Goal: Task Accomplishment & Management: Use online tool/utility

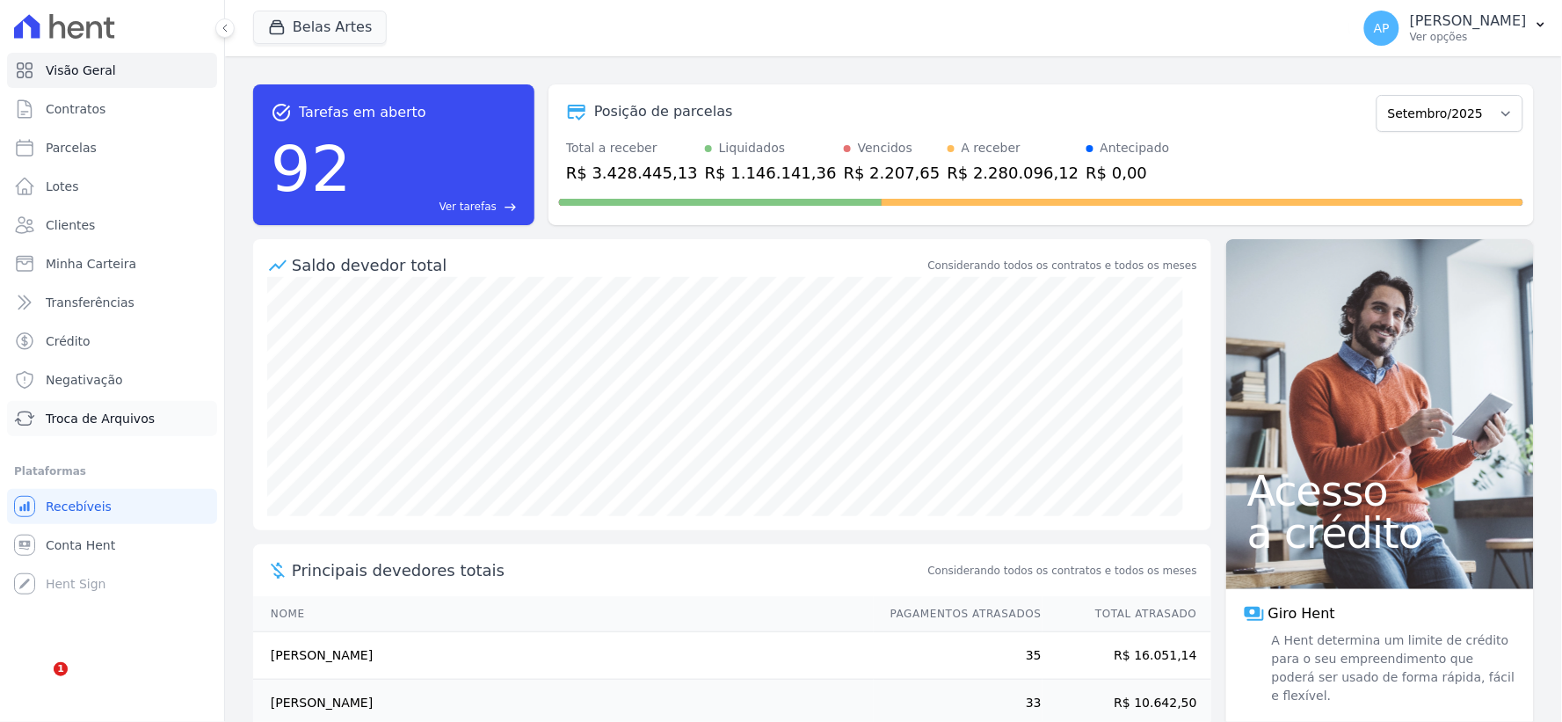
click at [80, 427] on link "Troca de Arquivos" at bounding box center [112, 418] width 210 height 35
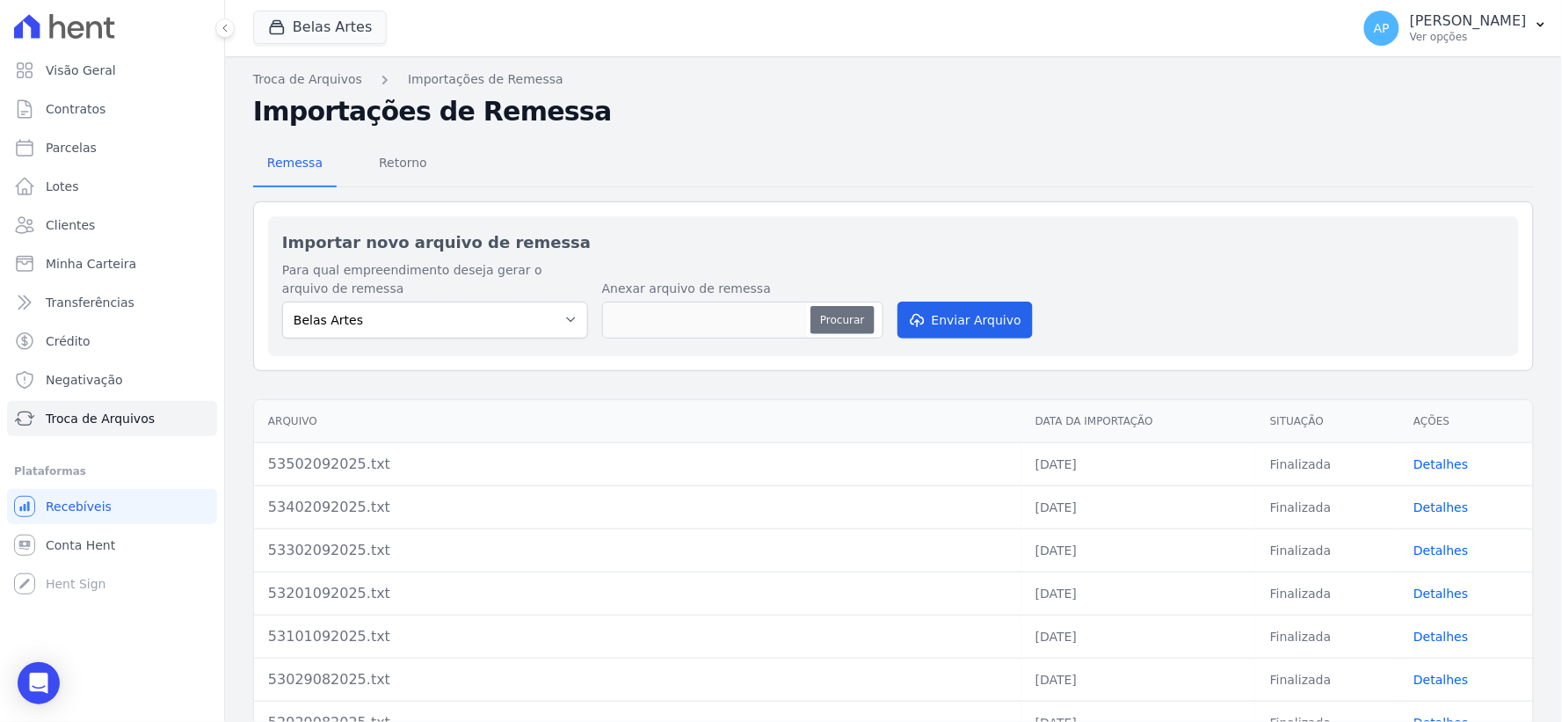
click at [864, 318] on button "Procurar" at bounding box center [842, 320] width 63 height 28
type input "53602092025.txt"
click at [938, 322] on button "Enviar Arquivo" at bounding box center [965, 320] width 135 height 37
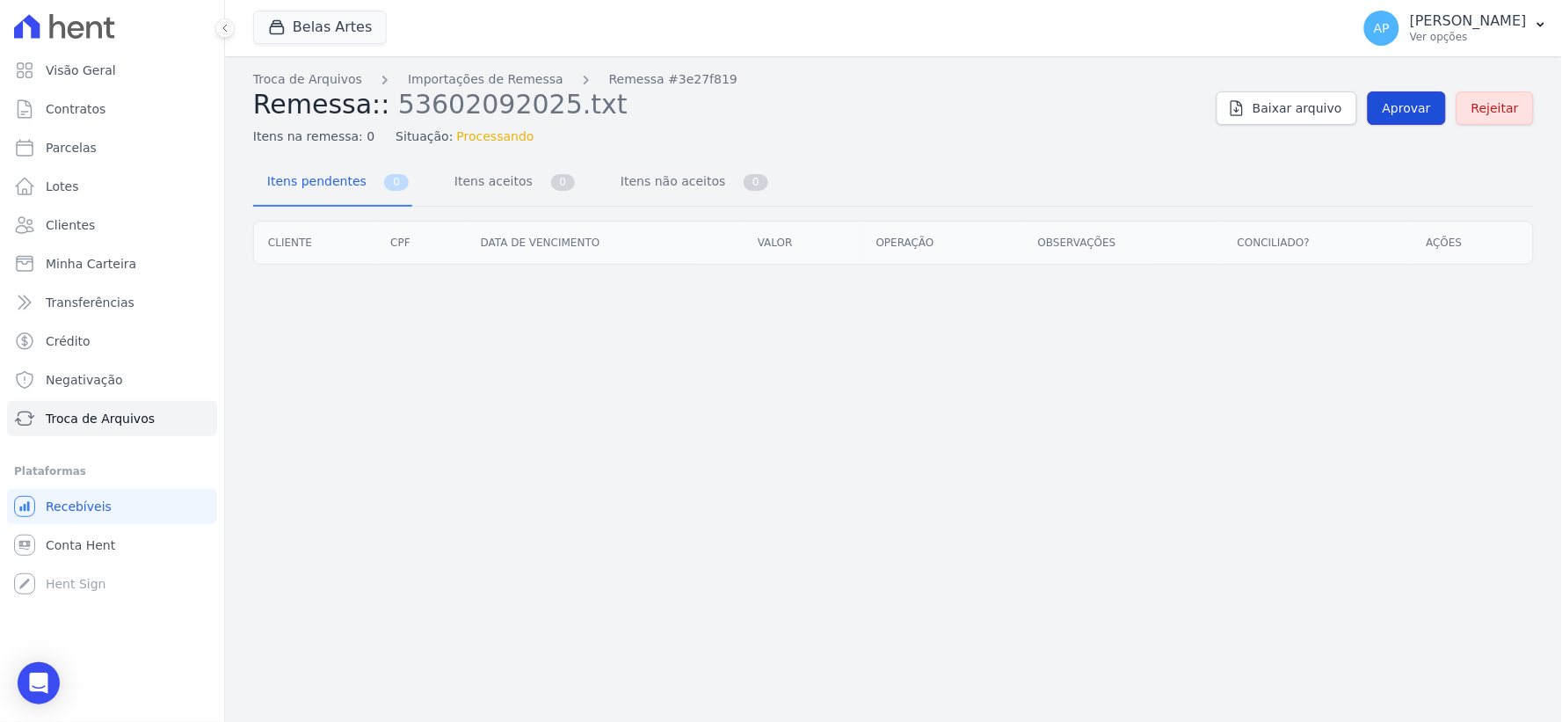
click at [1394, 99] on span "Aprovar" at bounding box center [1407, 108] width 48 height 18
click at [1408, 101] on span "Aprovar" at bounding box center [1407, 108] width 48 height 18
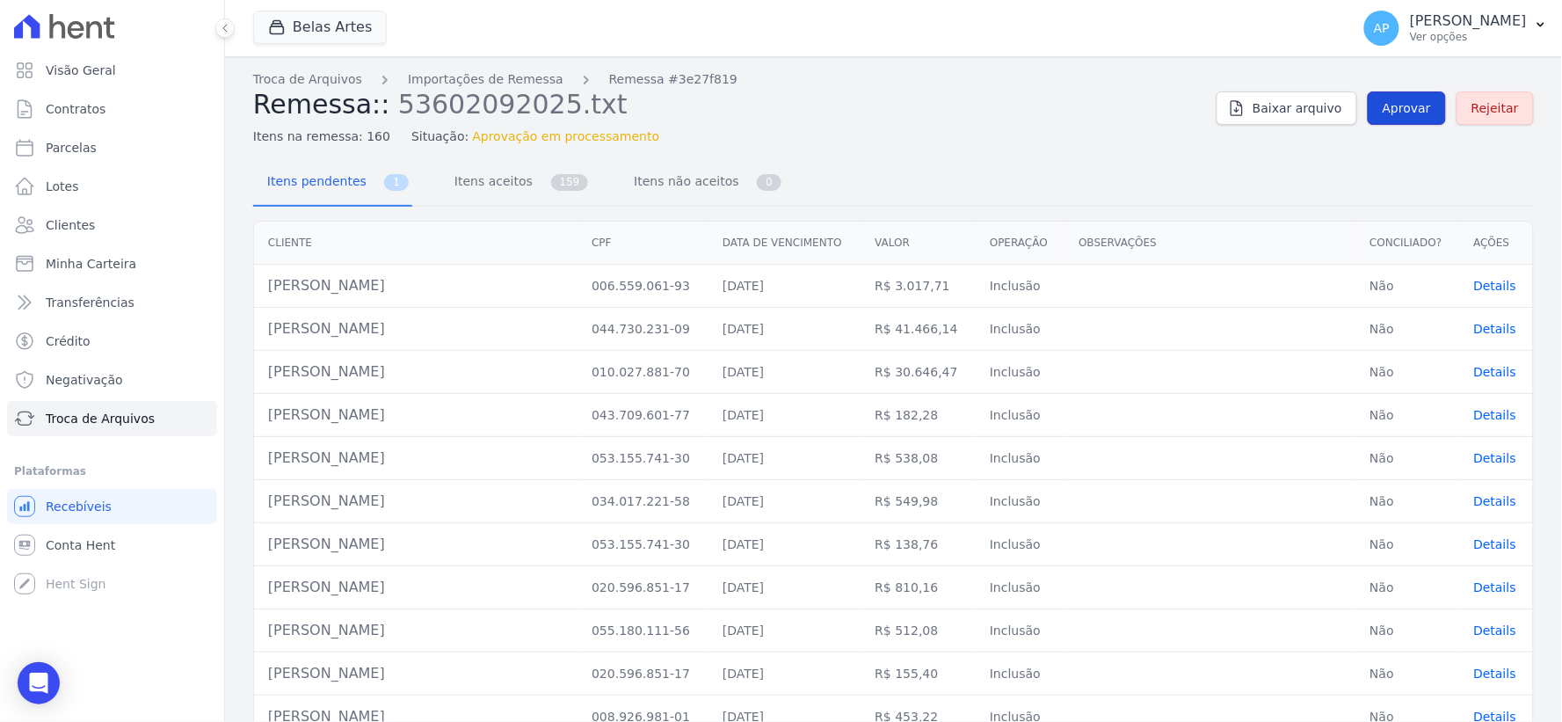
click at [1408, 107] on span "Aprovar" at bounding box center [1407, 108] width 48 height 18
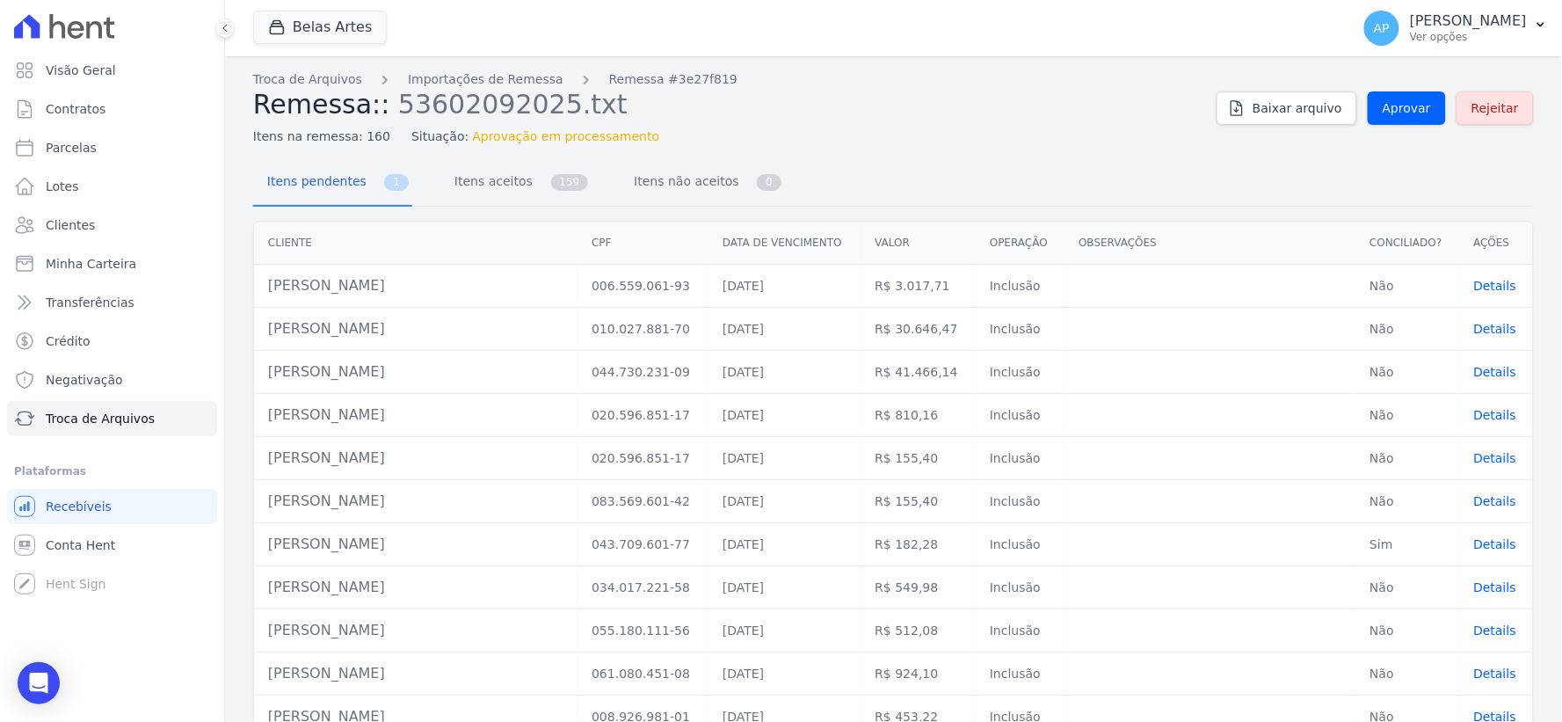
click at [1408, 107] on span "Aprovar" at bounding box center [1407, 108] width 48 height 18
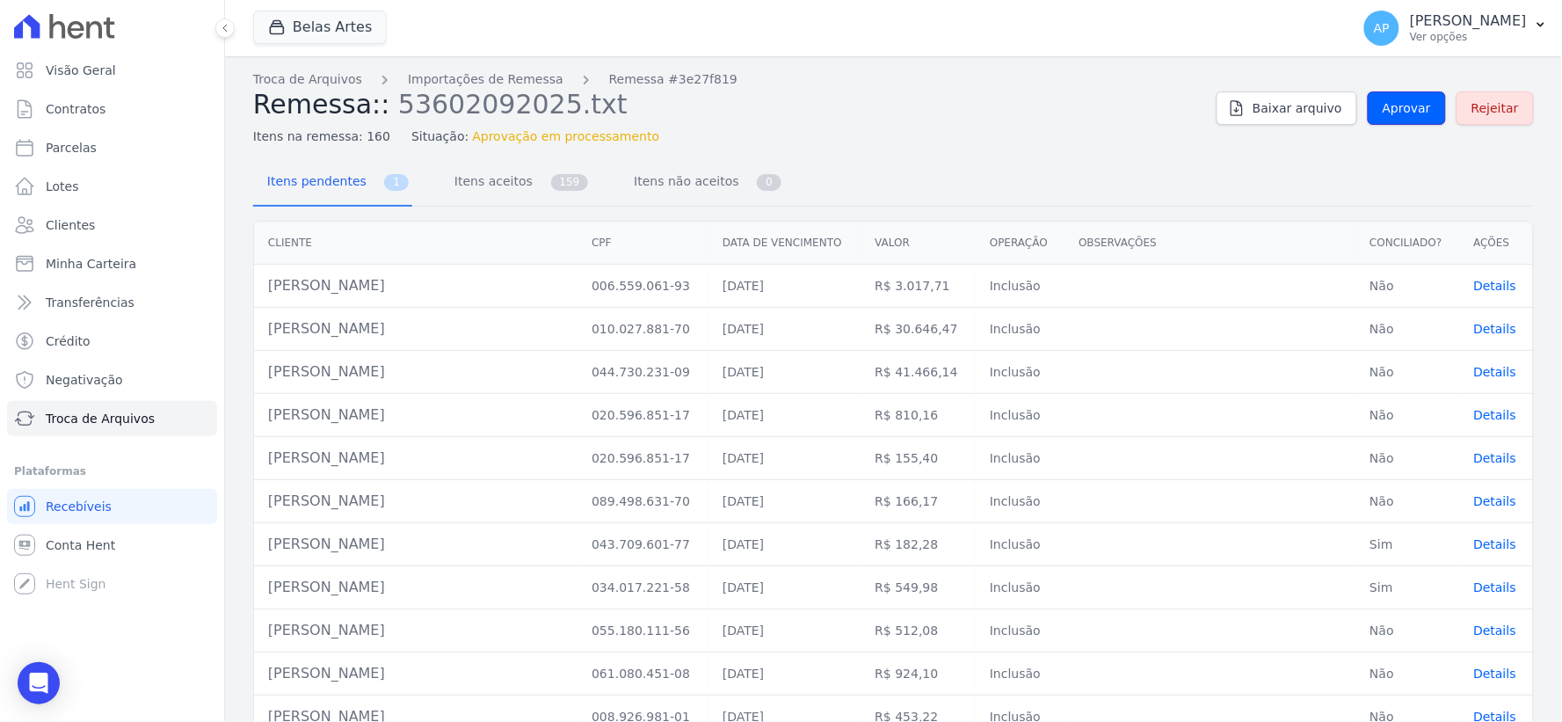
click at [1408, 107] on span "Aprovar" at bounding box center [1407, 108] width 48 height 18
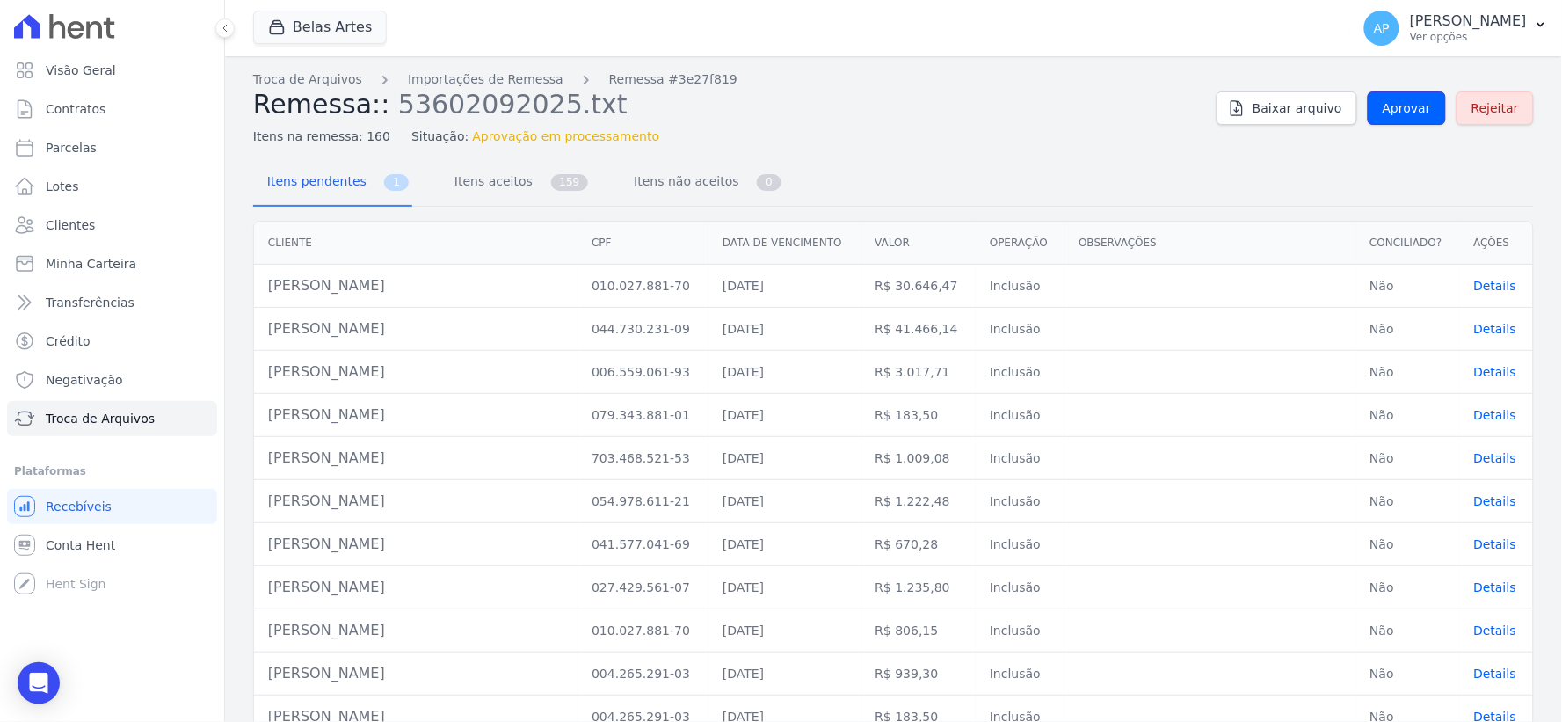
click at [1408, 107] on span "Aprovar" at bounding box center [1407, 108] width 48 height 18
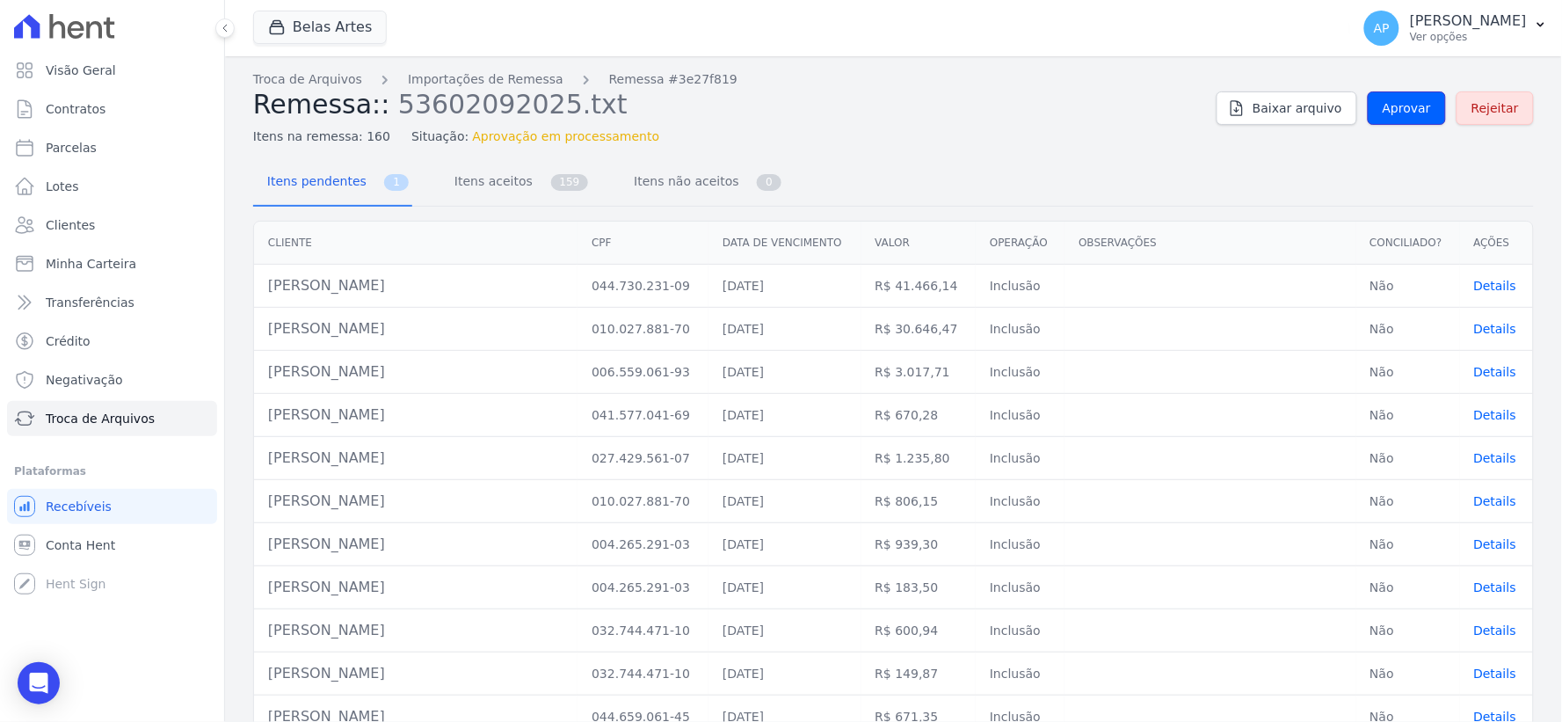
click at [1408, 107] on span "Aprovar" at bounding box center [1407, 108] width 48 height 18
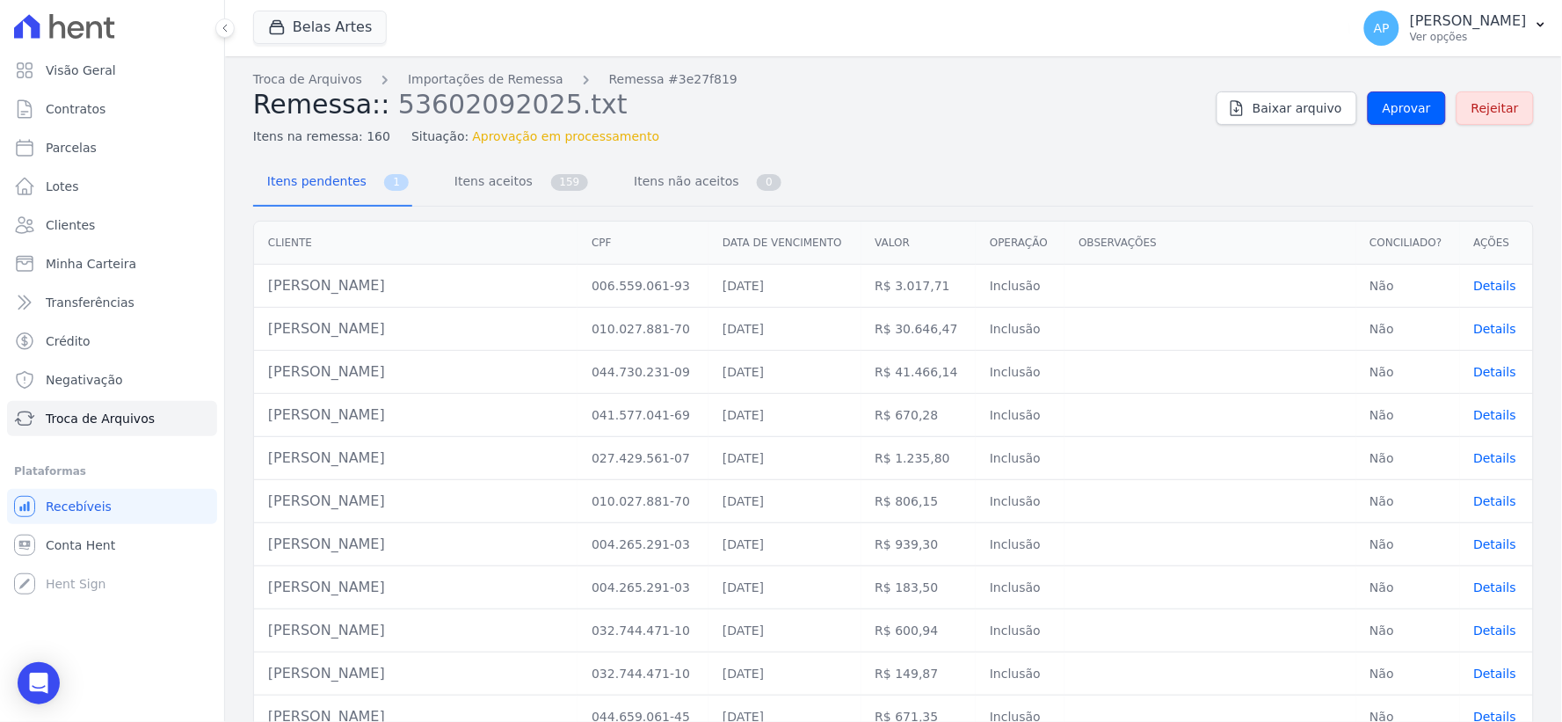
click at [1408, 107] on span "Aprovar" at bounding box center [1407, 108] width 48 height 18
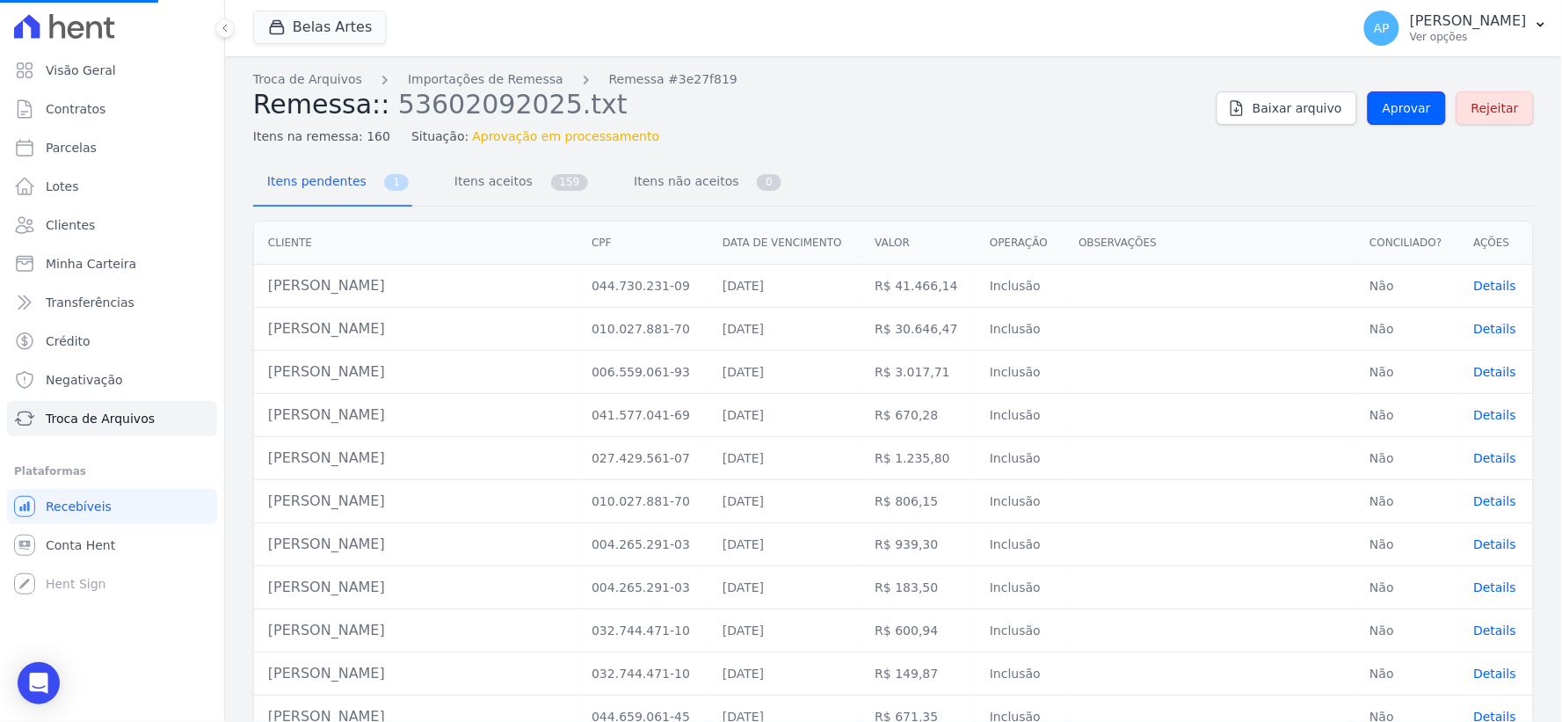
click at [1408, 107] on span "Aprovar" at bounding box center [1407, 108] width 48 height 18
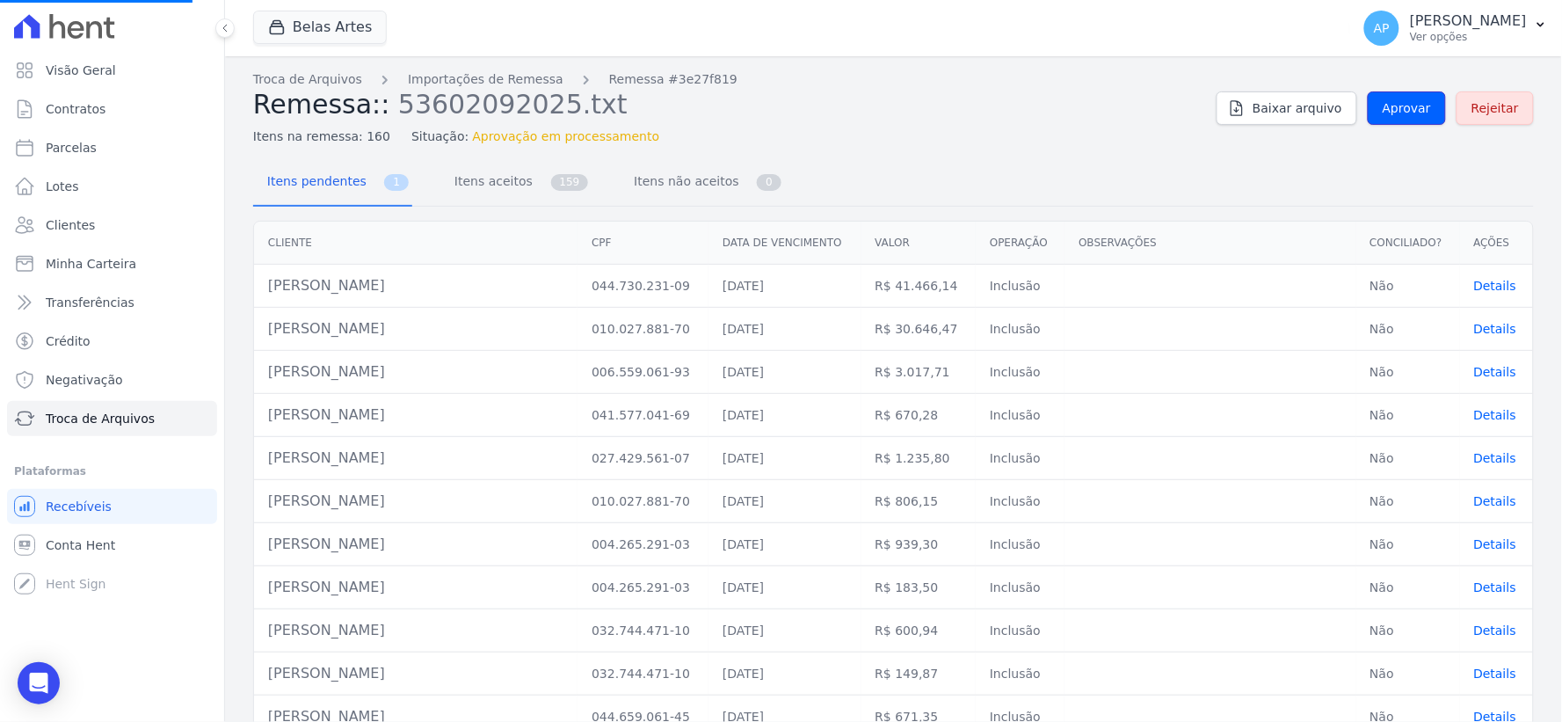
click at [1408, 107] on span "Aprovar" at bounding box center [1407, 108] width 48 height 18
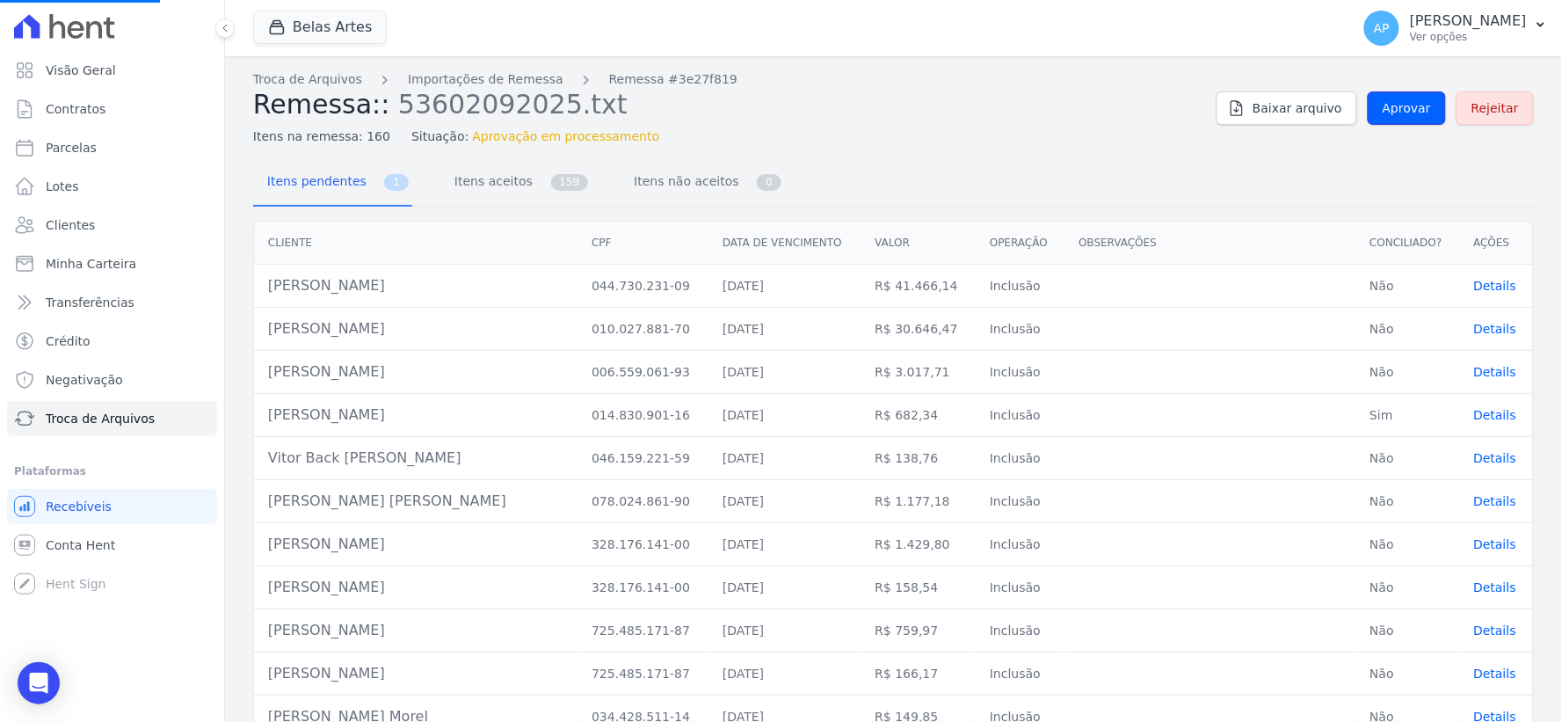
click at [1408, 107] on span "Aprovar" at bounding box center [1407, 108] width 48 height 18
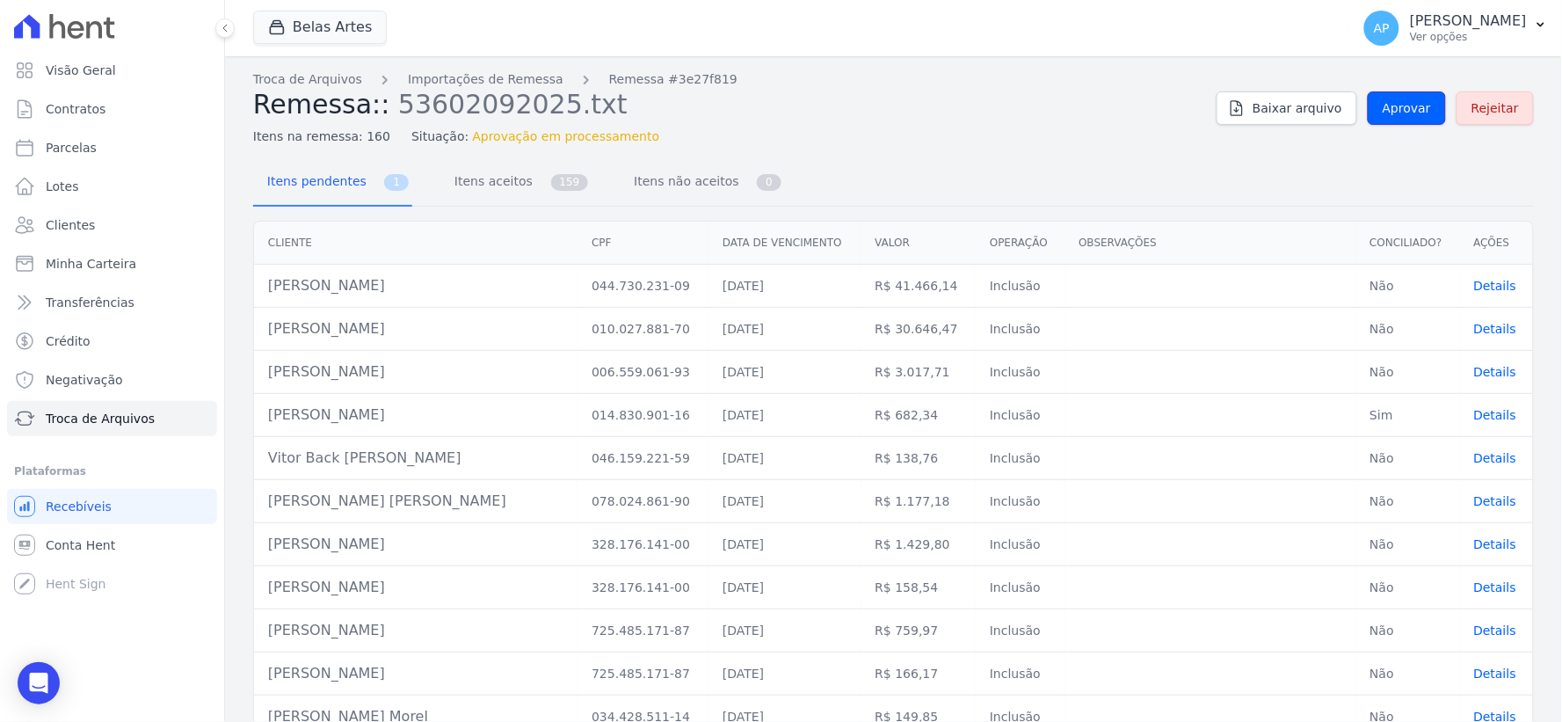
click at [1408, 107] on span "Aprovar" at bounding box center [1407, 108] width 48 height 18
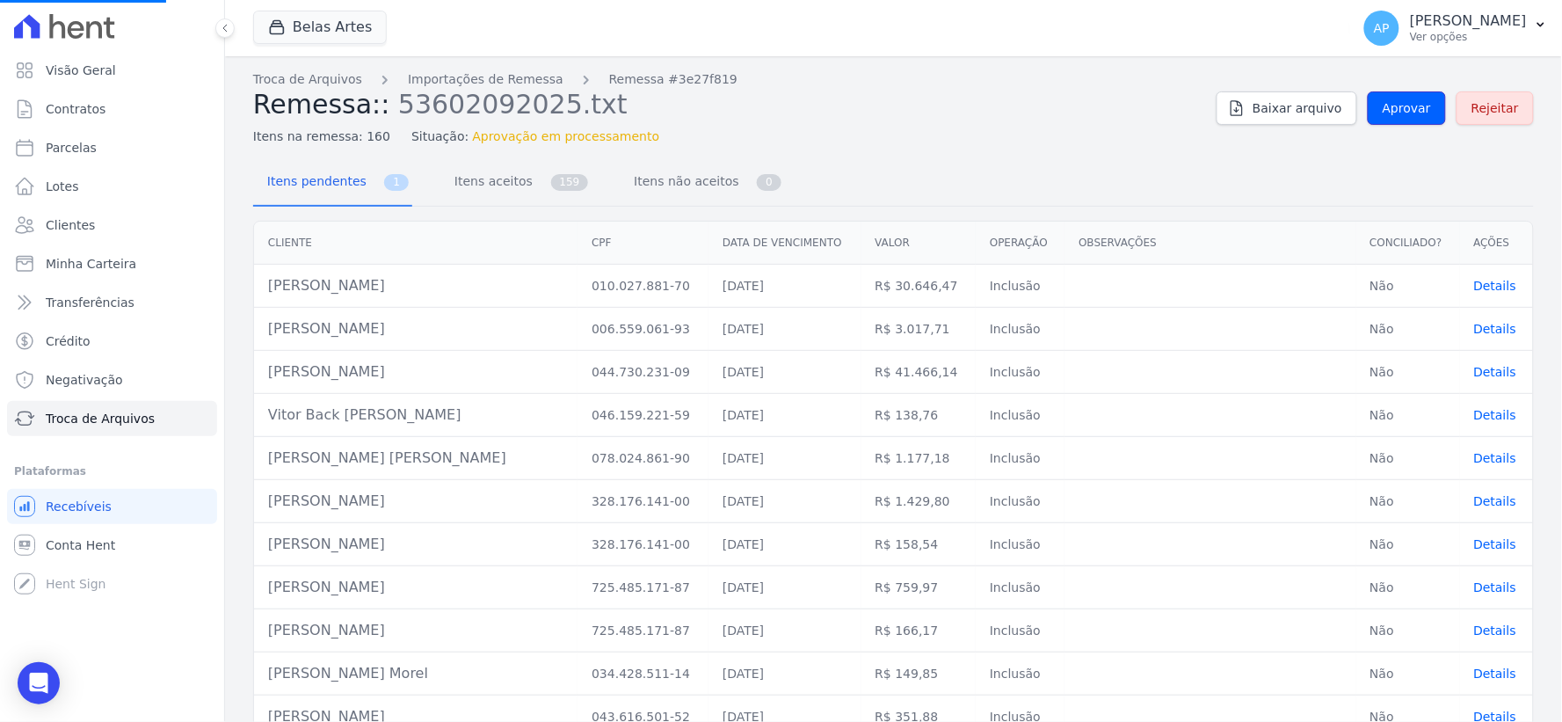
click at [1408, 107] on span "Aprovar" at bounding box center [1407, 108] width 48 height 18
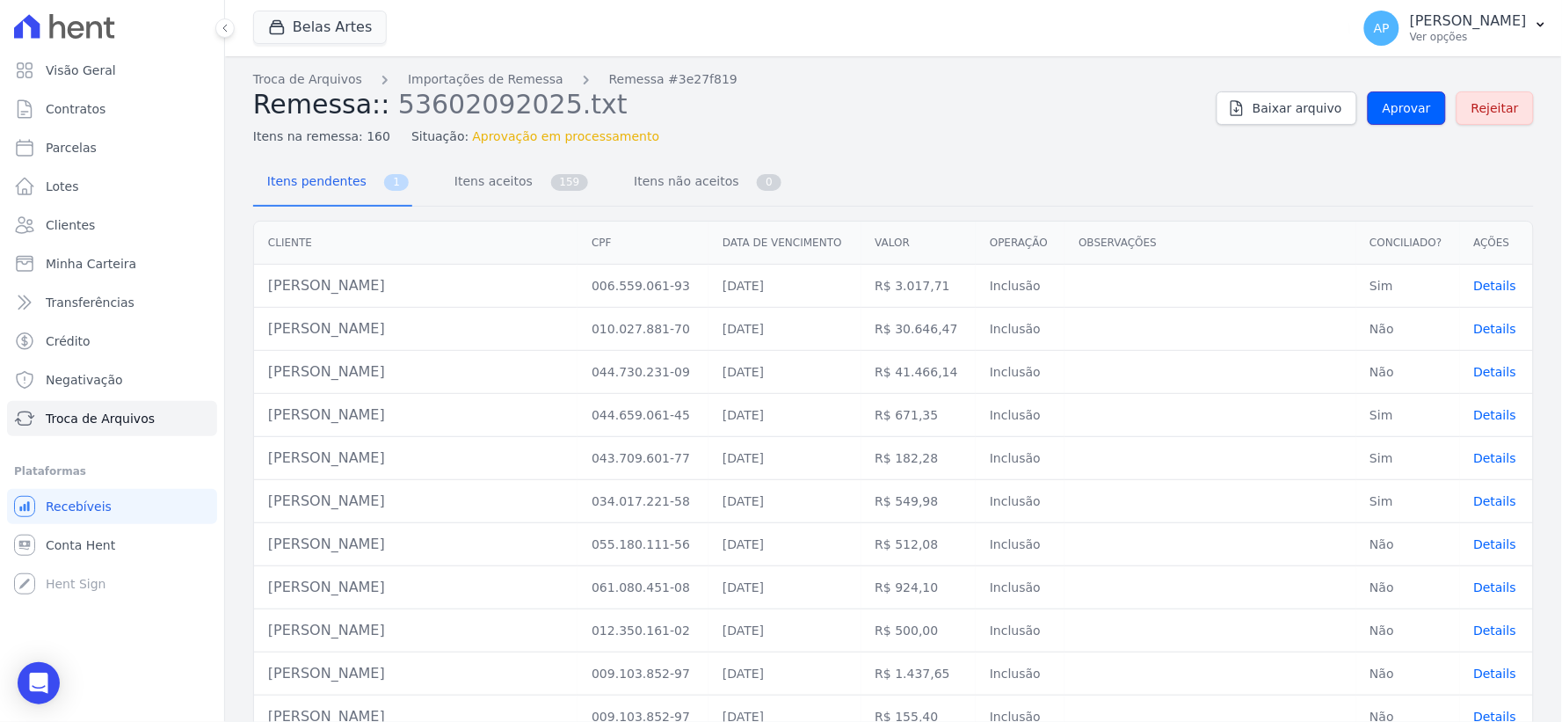
click at [1408, 107] on span "Aprovar" at bounding box center [1407, 108] width 48 height 18
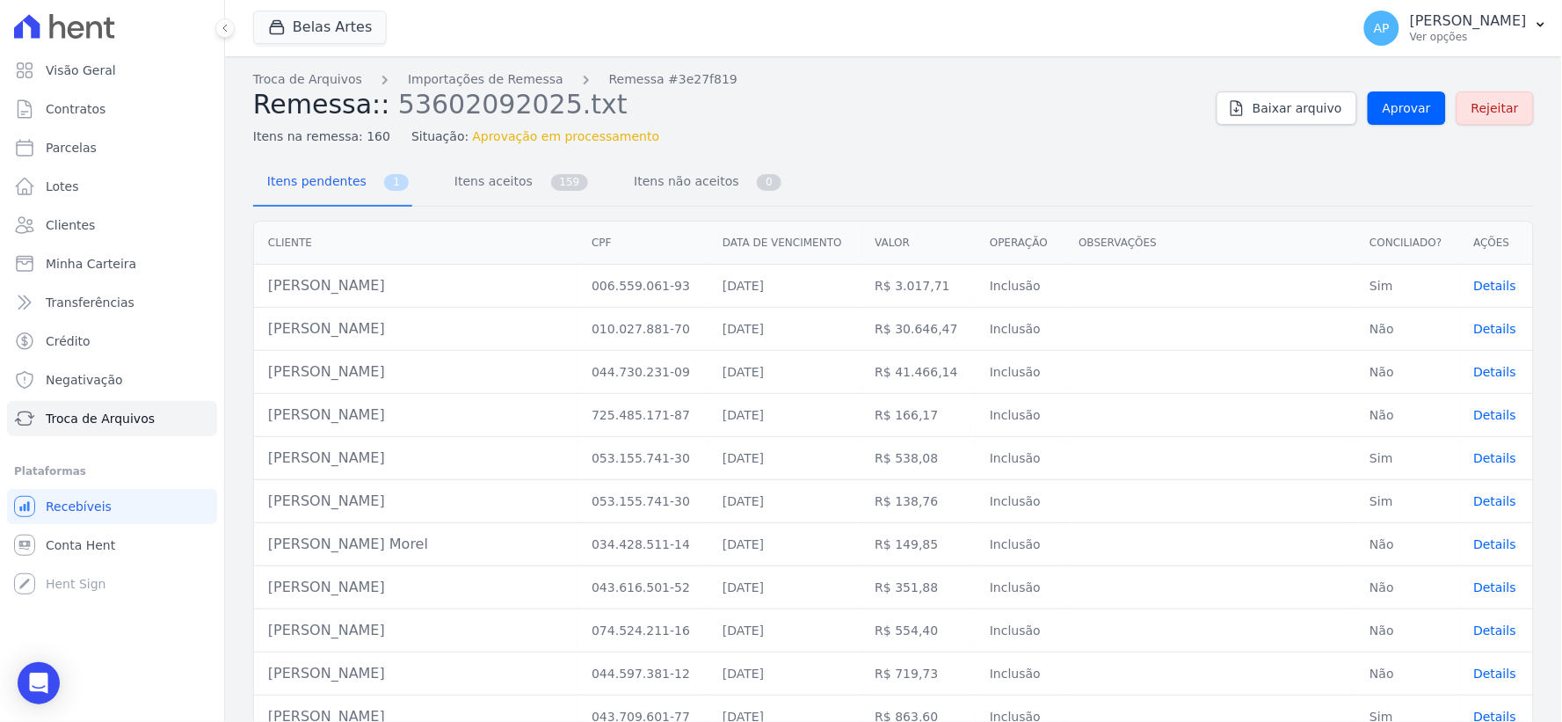
click at [1408, 107] on span "Aprovar" at bounding box center [1407, 108] width 48 height 18
click at [1396, 115] on span "Aprovar" at bounding box center [1407, 108] width 48 height 18
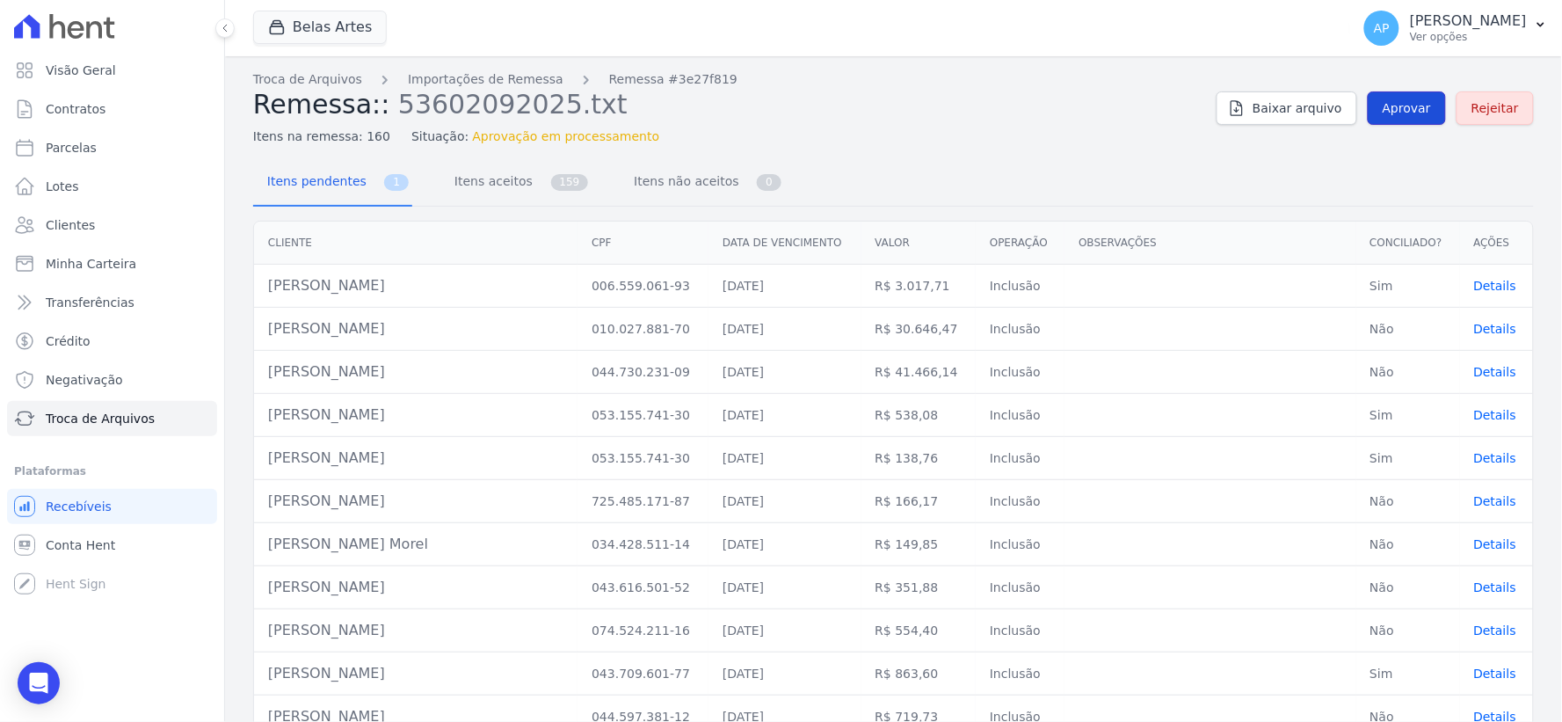
click at [1396, 115] on span "Aprovar" at bounding box center [1407, 108] width 48 height 18
click at [1396, 106] on span "Aprovar" at bounding box center [1407, 108] width 48 height 18
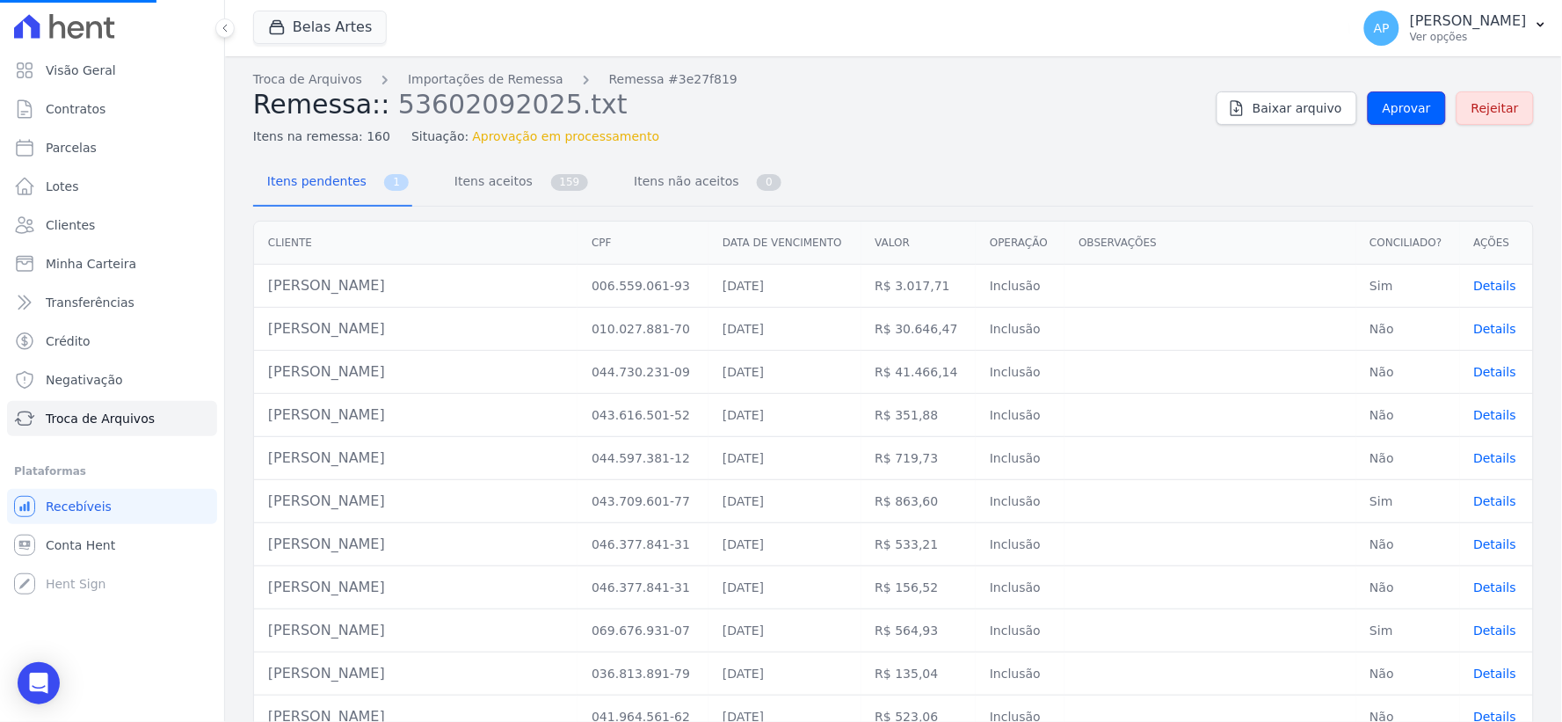
click at [1396, 106] on span "Aprovar" at bounding box center [1407, 108] width 48 height 18
click at [1396, 104] on span "Aprovar" at bounding box center [1407, 108] width 48 height 18
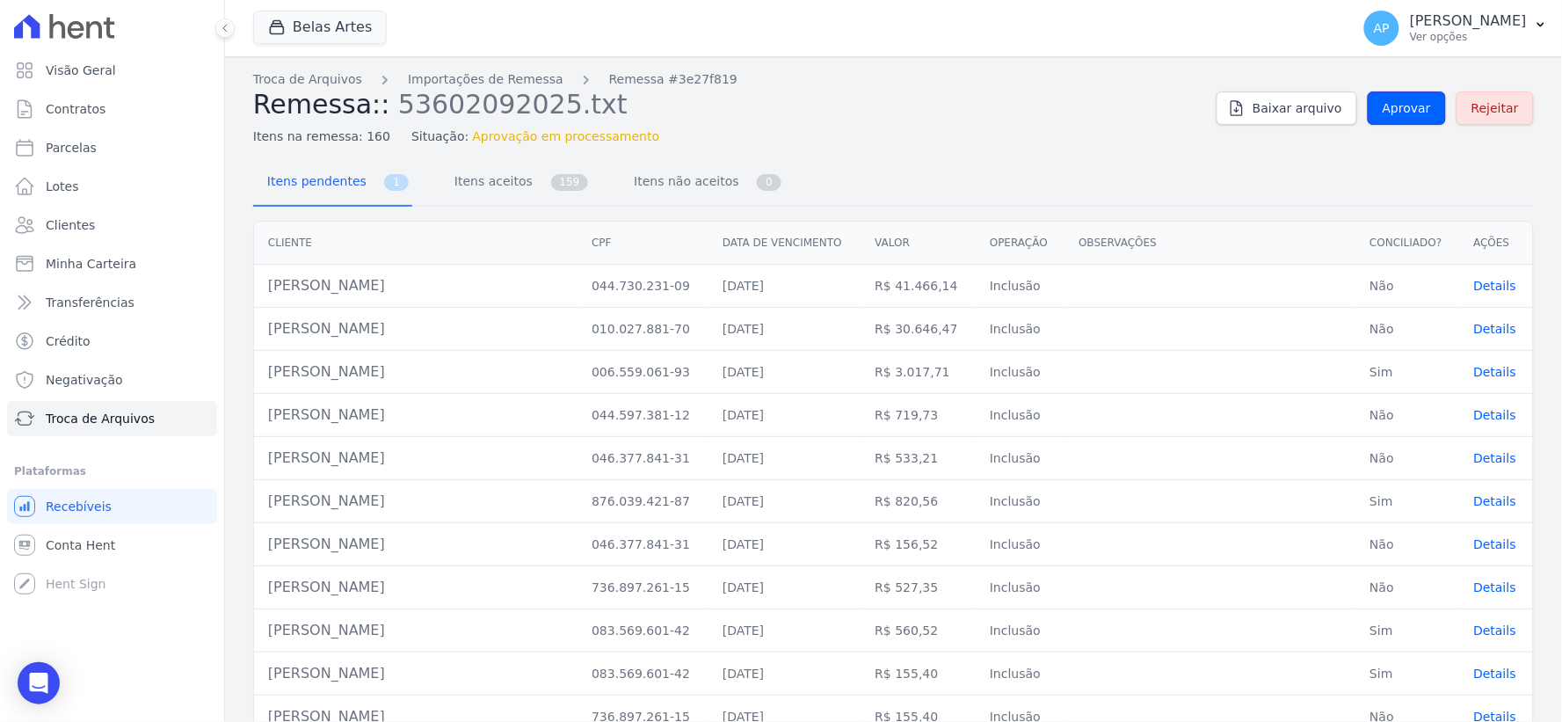
click at [1396, 104] on span "Aprovar" at bounding box center [1407, 108] width 48 height 18
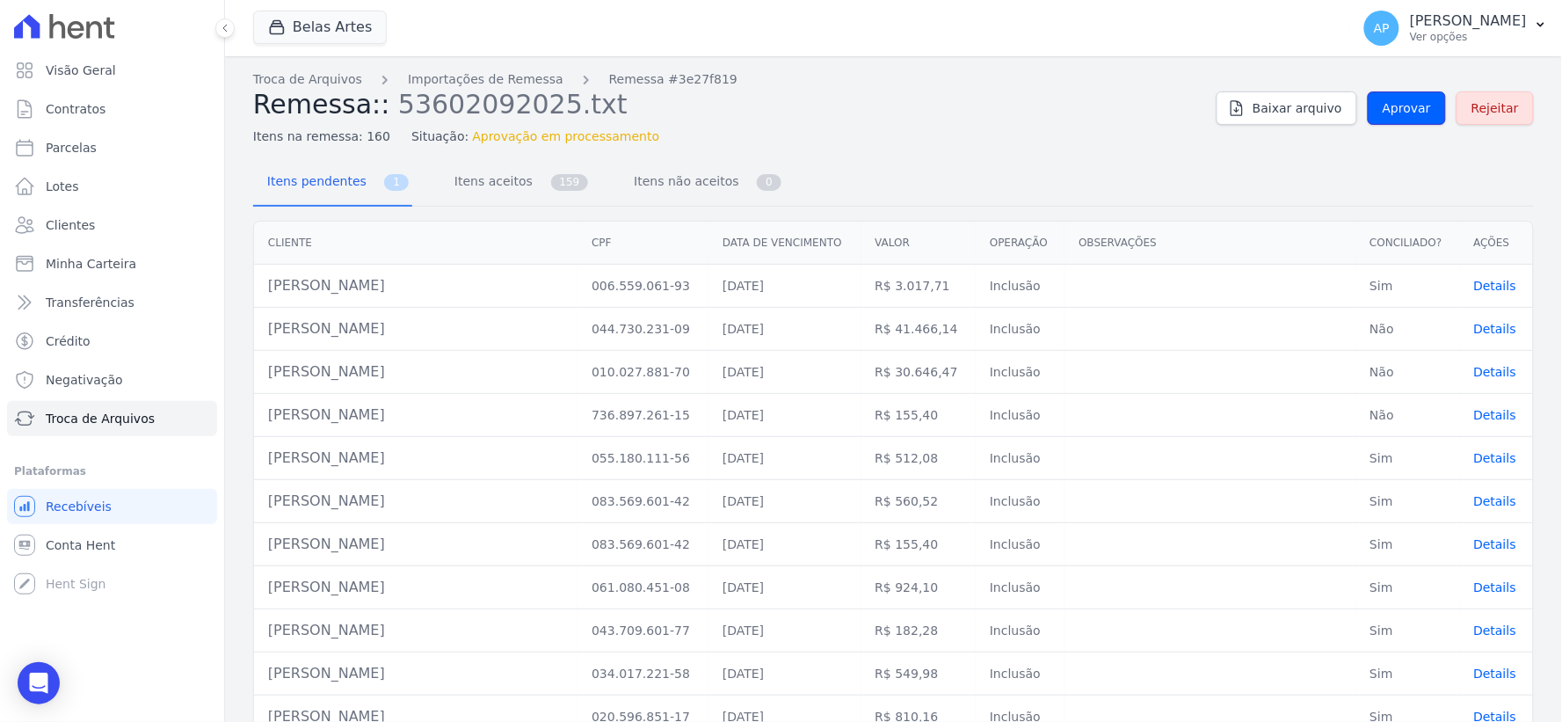
click at [1396, 104] on span "Aprovar" at bounding box center [1407, 108] width 48 height 18
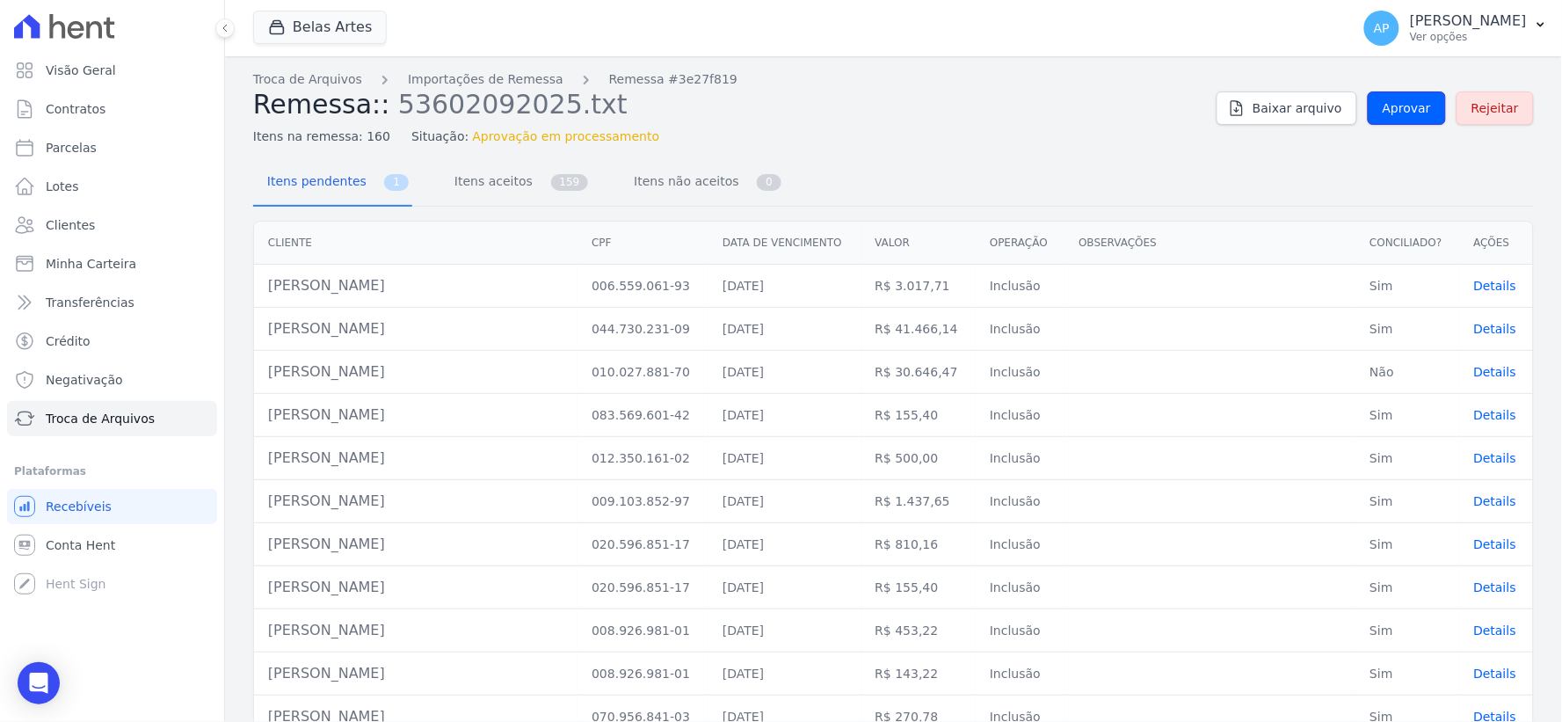
click at [1396, 104] on span "Aprovar" at bounding box center [1407, 108] width 48 height 18
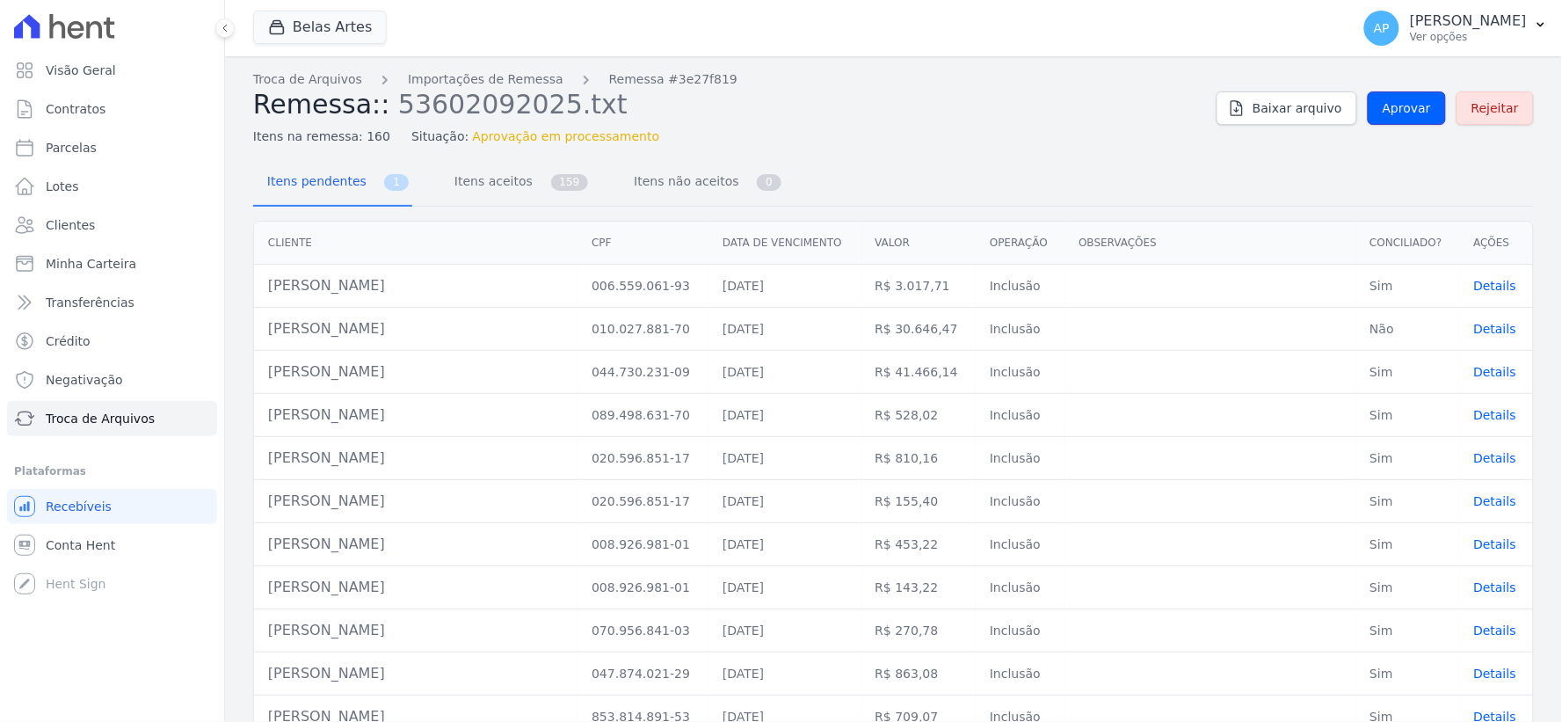
click at [1396, 104] on span "Aprovar" at bounding box center [1407, 108] width 48 height 18
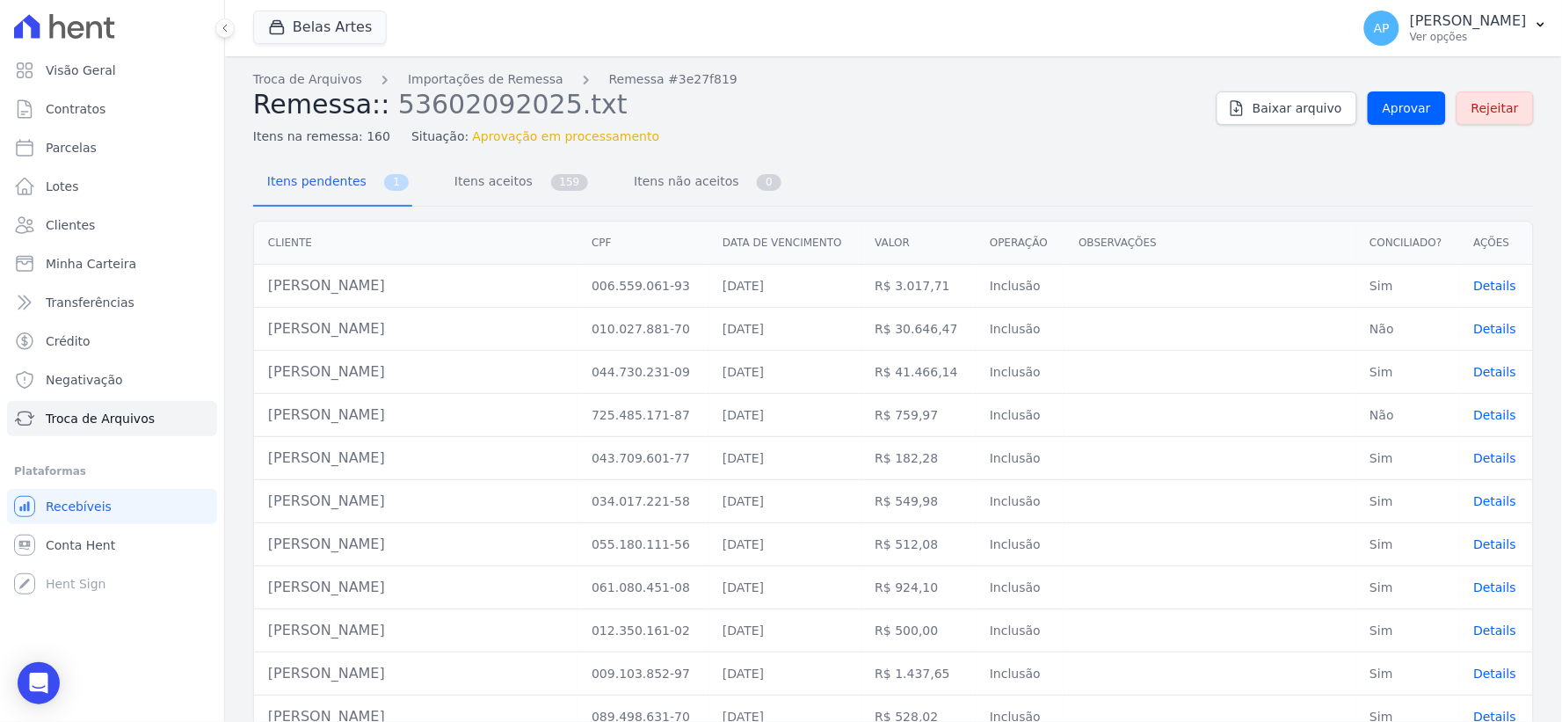
click at [1396, 104] on span "Aprovar" at bounding box center [1407, 108] width 48 height 18
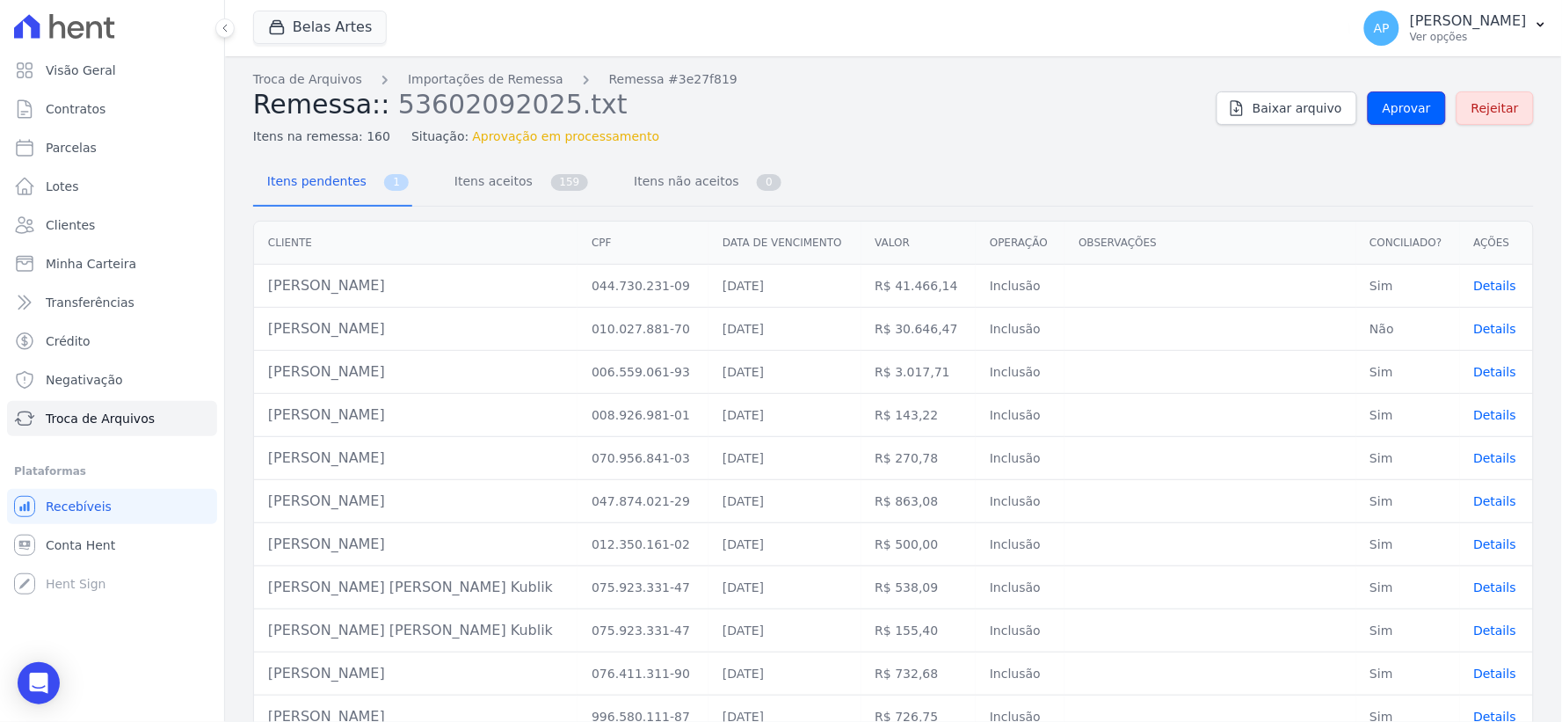
click at [1396, 104] on span "Aprovar" at bounding box center [1407, 108] width 48 height 18
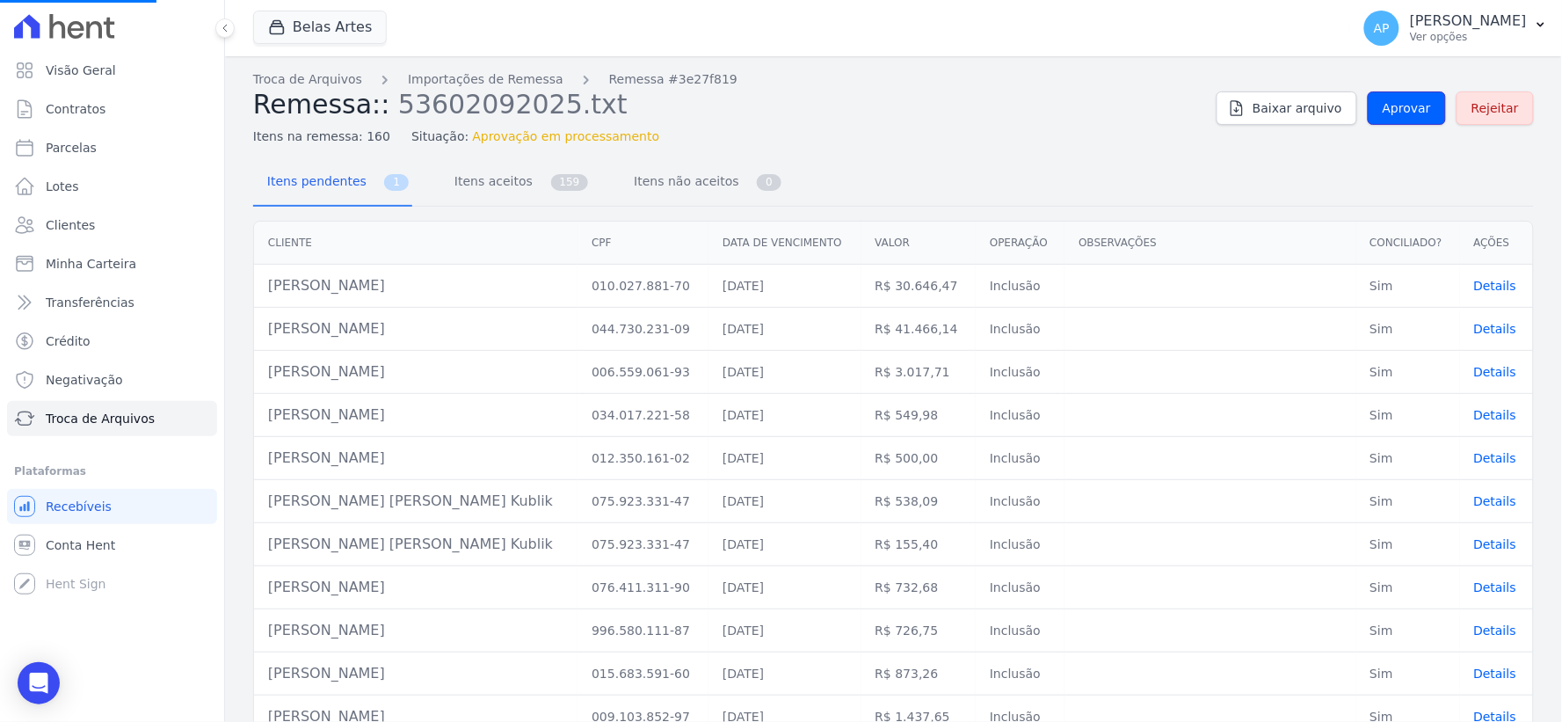
click at [1396, 104] on span "Aprovar" at bounding box center [1407, 108] width 48 height 18
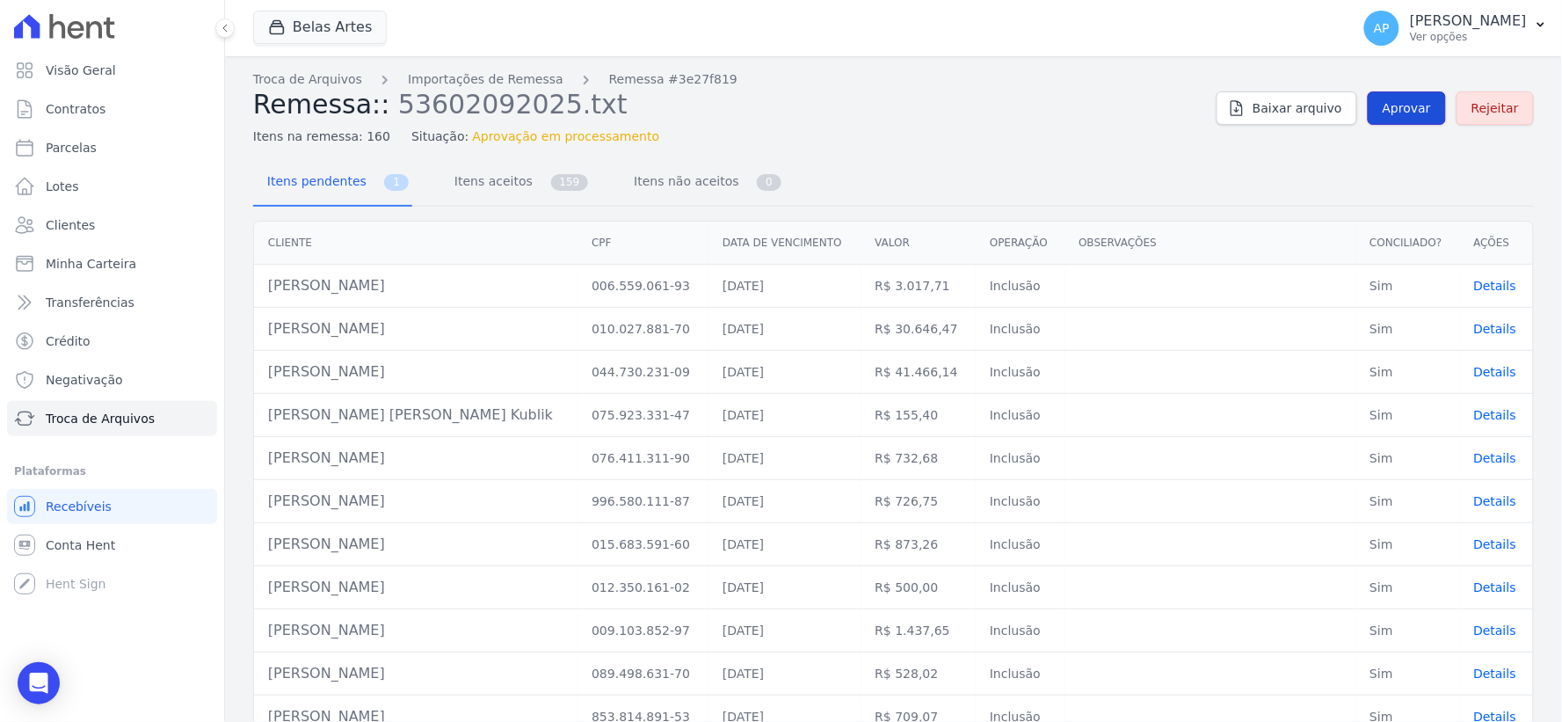
click at [1401, 98] on link "Aprovar" at bounding box center [1407, 107] width 78 height 33
click at [1392, 119] on link "Aprovar" at bounding box center [1407, 107] width 78 height 33
click at [1394, 107] on span "Aprovar" at bounding box center [1407, 108] width 48 height 18
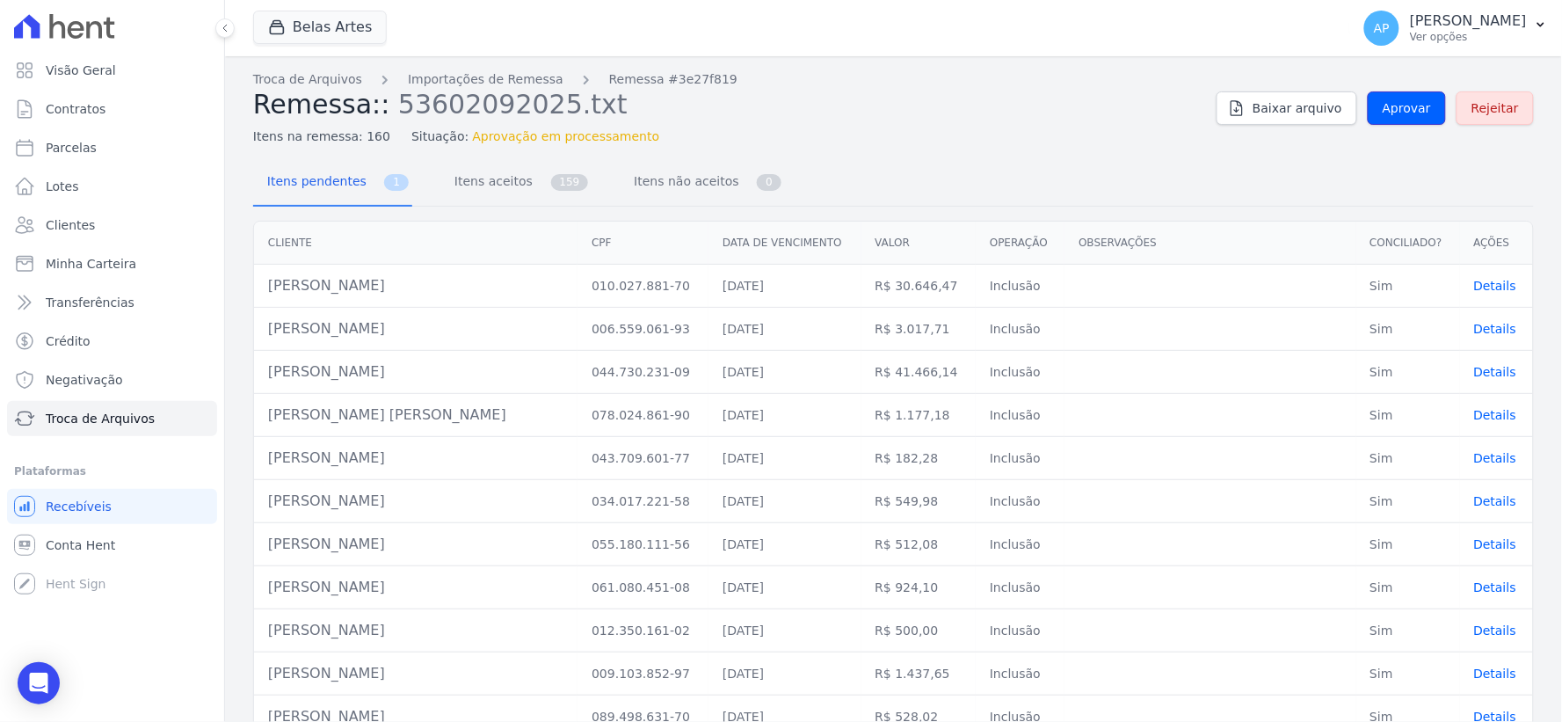
click at [1394, 107] on span "Aprovar" at bounding box center [1407, 108] width 48 height 18
click at [325, 178] on span "Itens pendentes" at bounding box center [313, 181] width 113 height 35
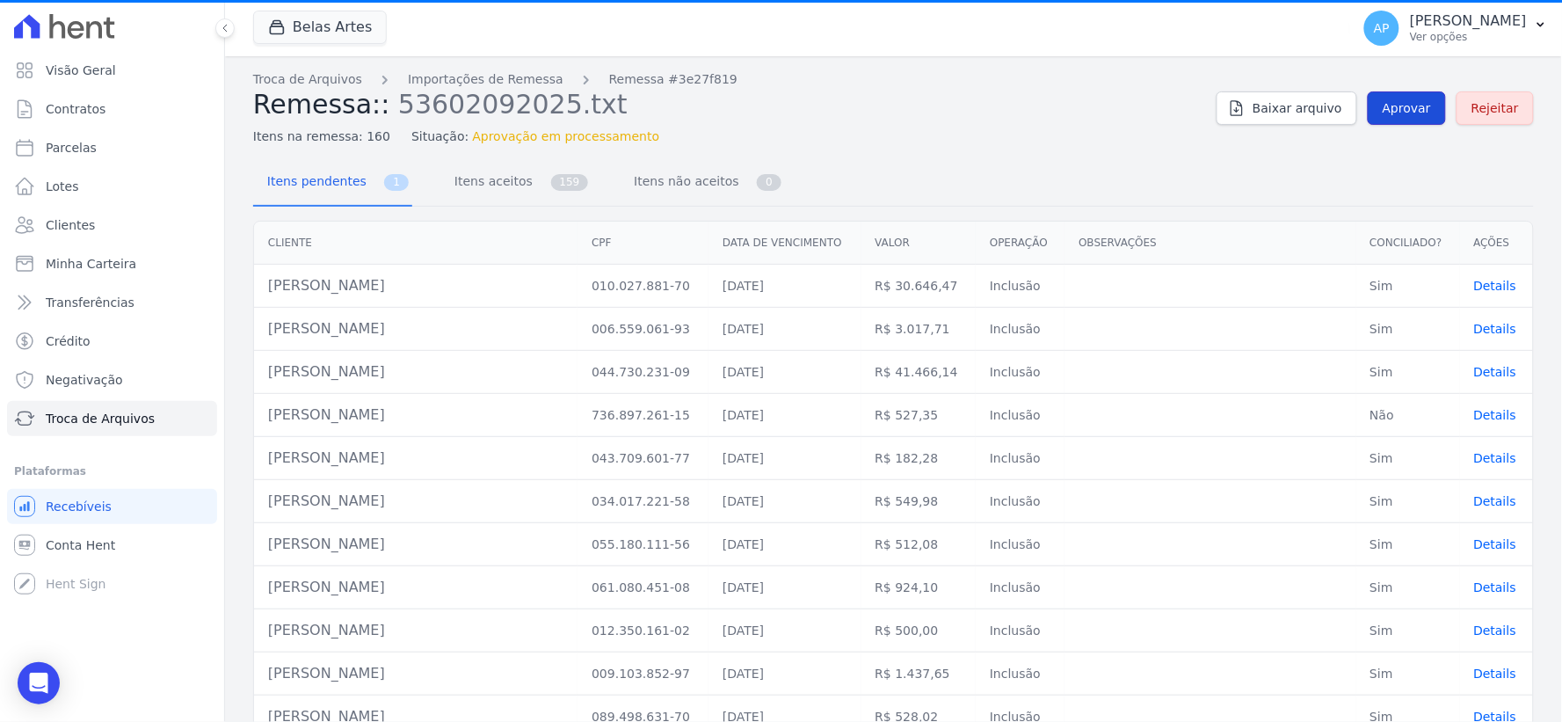
click at [1401, 117] on link "Aprovar" at bounding box center [1407, 107] width 78 height 33
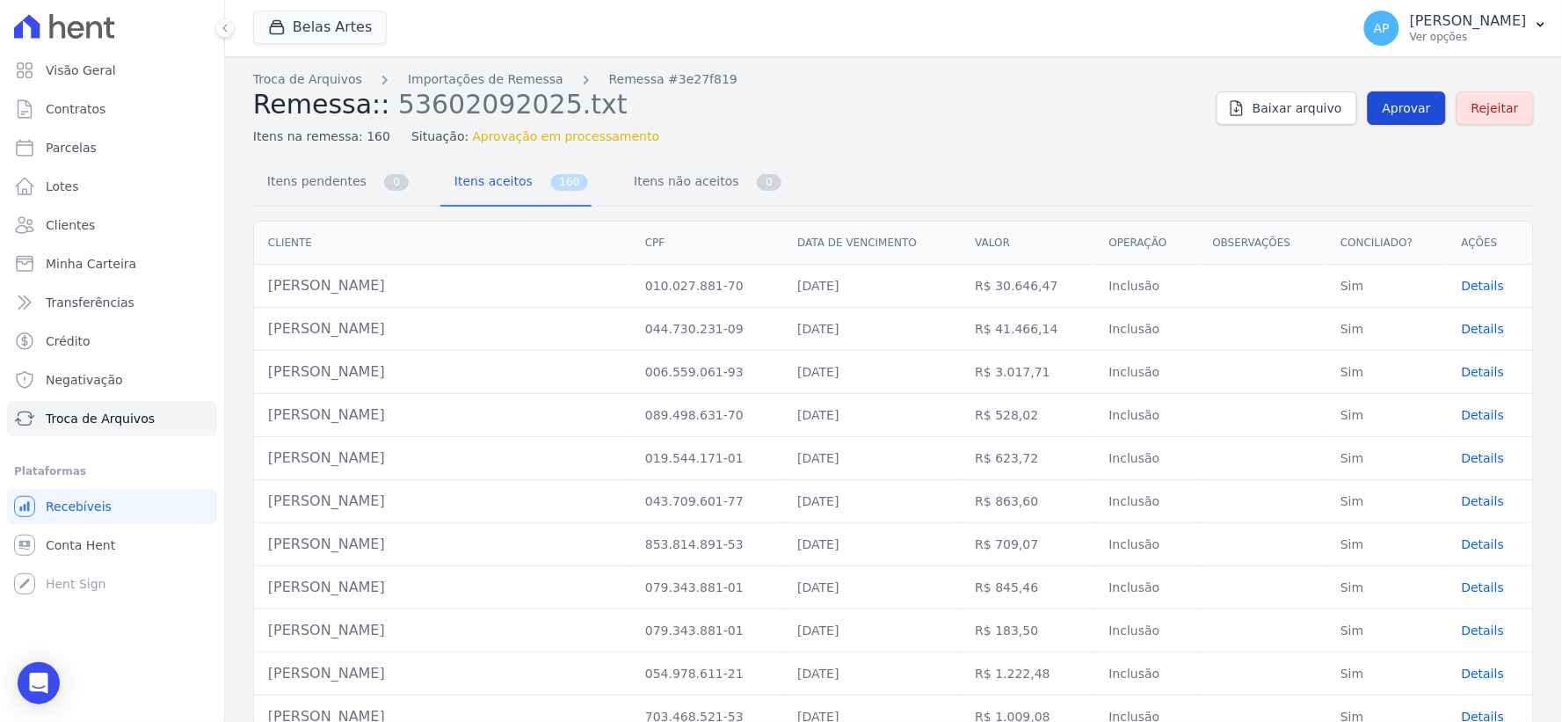
click at [1418, 113] on span "Aprovar" at bounding box center [1407, 108] width 48 height 18
